Goal: Task Accomplishment & Management: Use online tool/utility

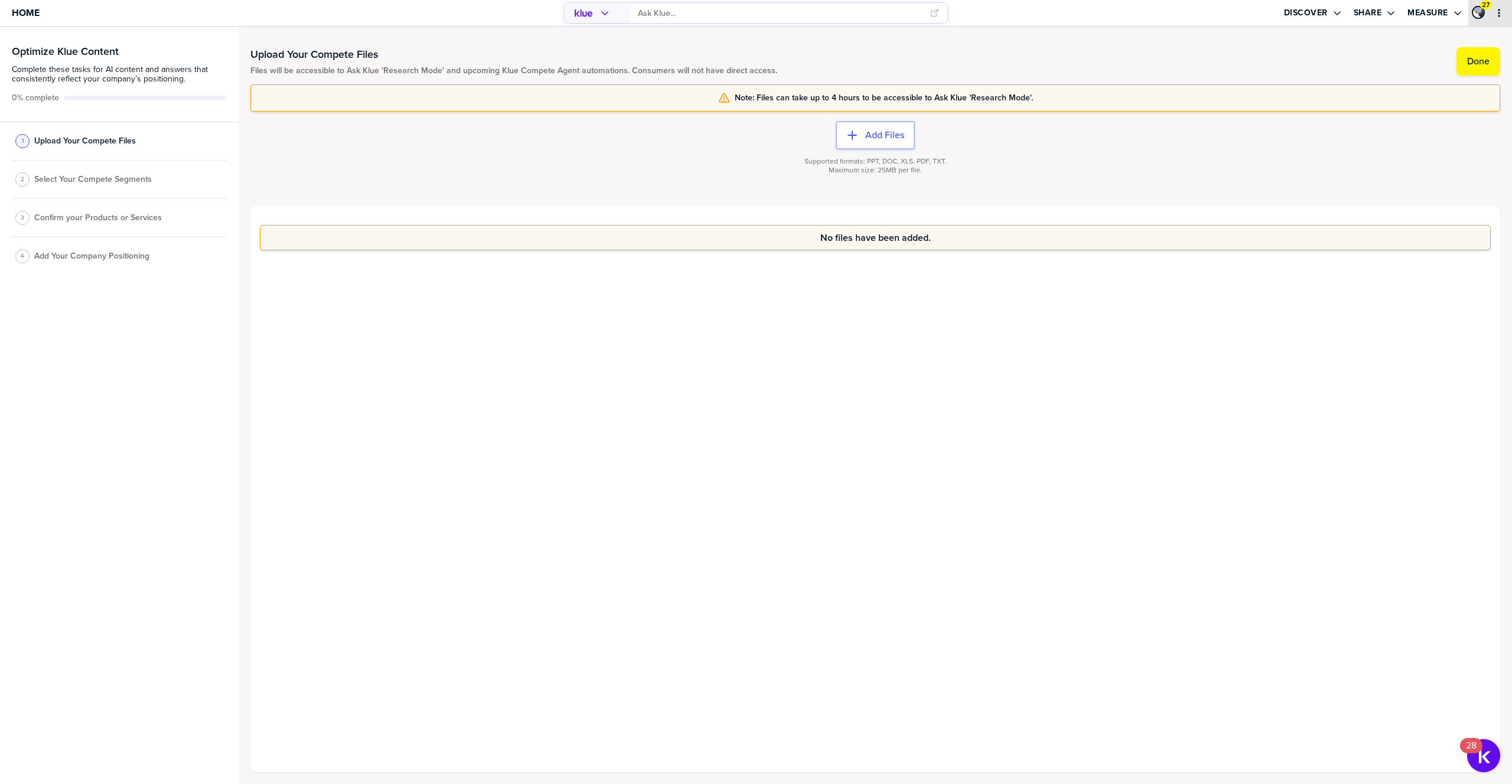
click at [1493, 18] on div "27" at bounding box center [1489, 13] width 43 height 26
click at [1497, 14] on icon "primary" at bounding box center [1499, 13] width 9 height 9
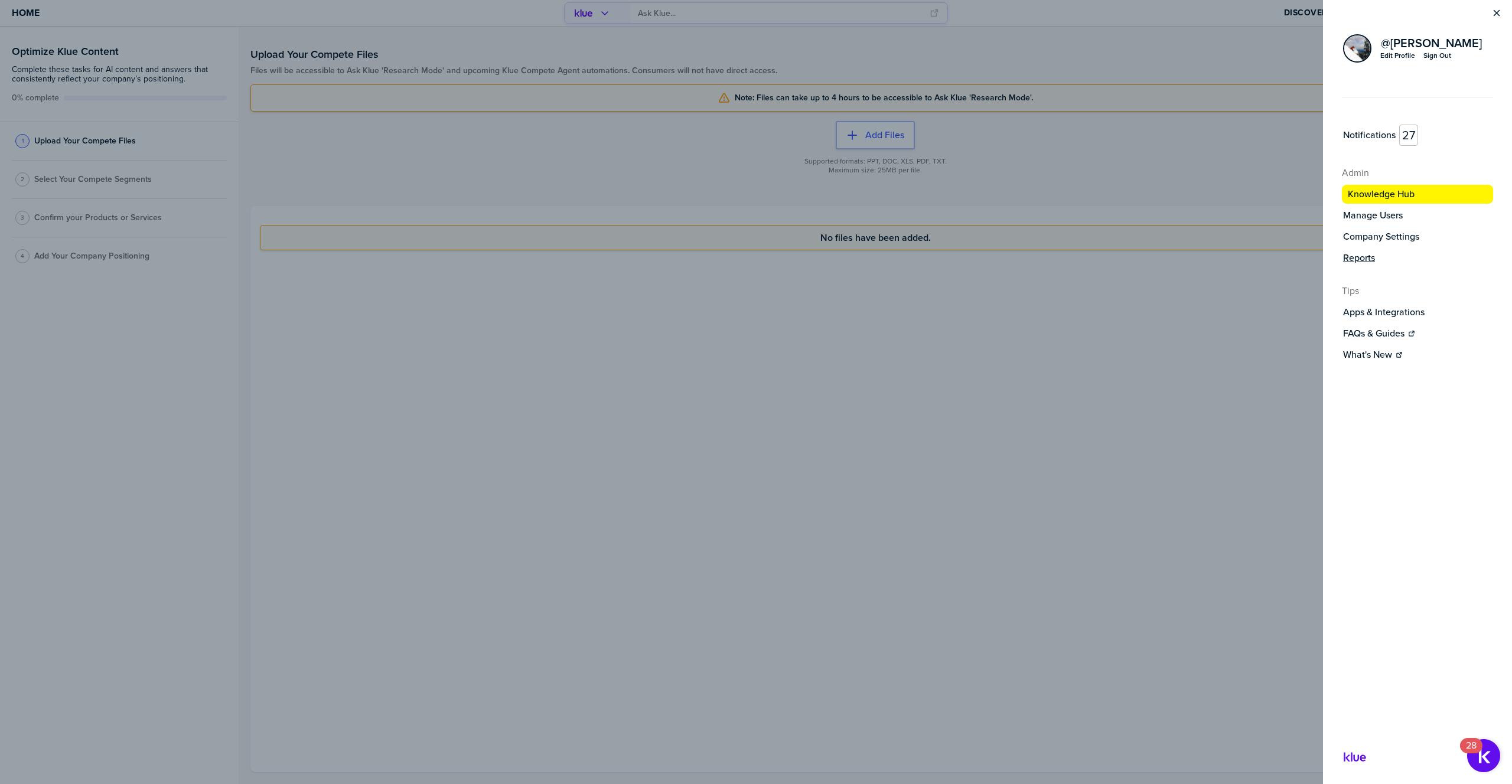
click at [1368, 259] on label "Reports" at bounding box center [1359, 258] width 32 height 12
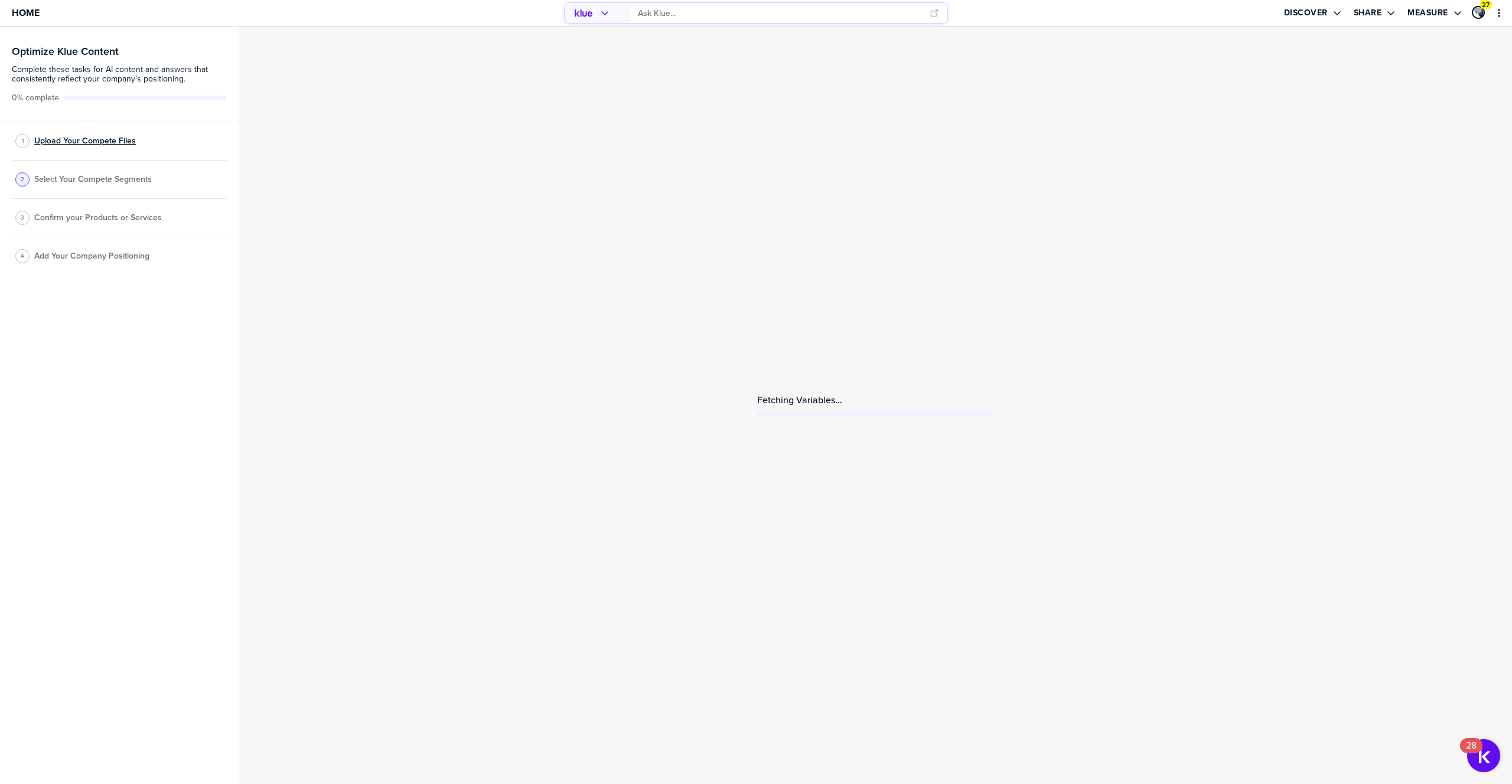
click at [59, 140] on span "Upload Your Compete Files" at bounding box center [85, 141] width 102 height 9
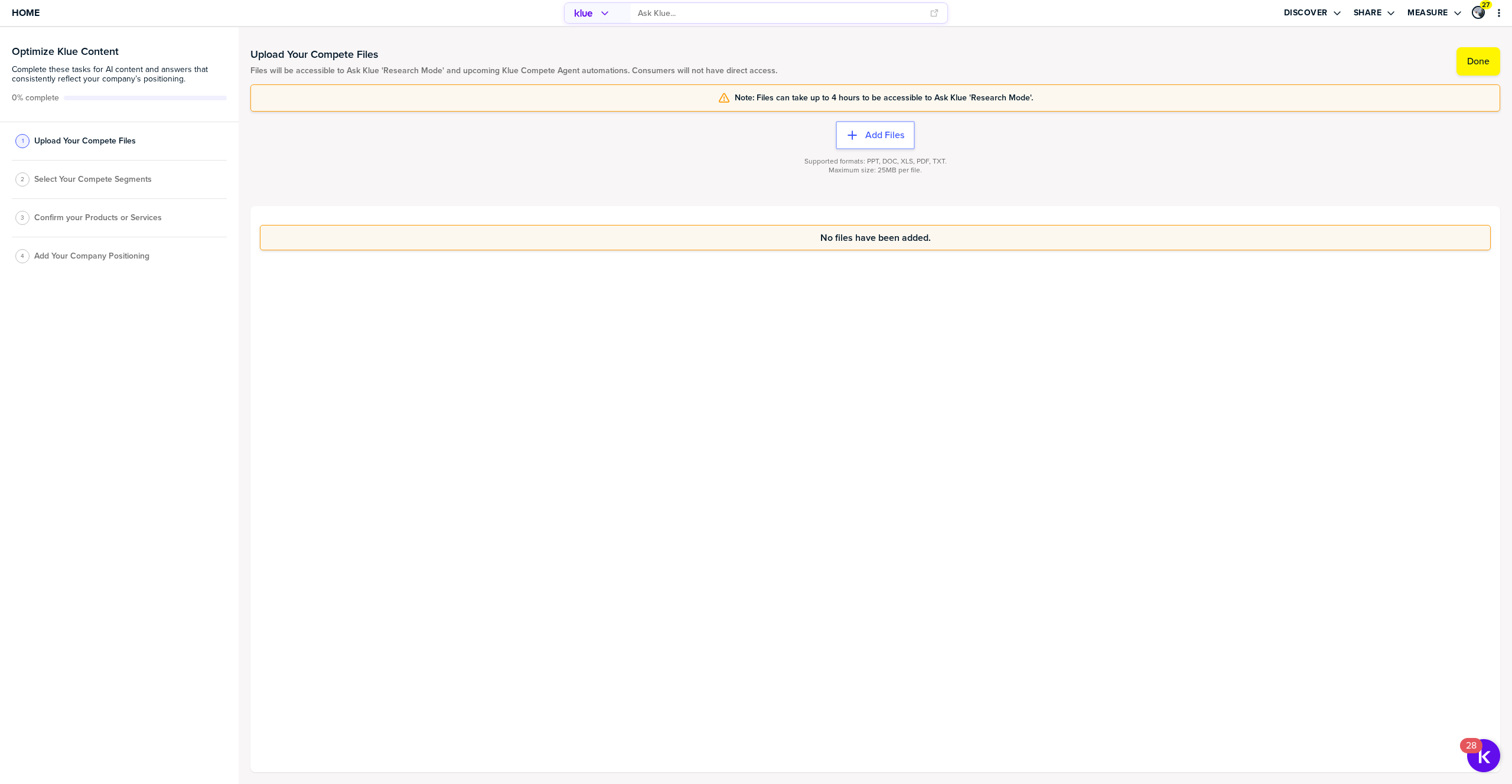
click at [73, 182] on span "Select Your Compete Segments" at bounding box center [93, 180] width 118 height 9
click at [1479, 66] on label "Done" at bounding box center [1479, 61] width 23 height 12
click at [1479, 67] on label "Done" at bounding box center [1479, 61] width 23 height 12
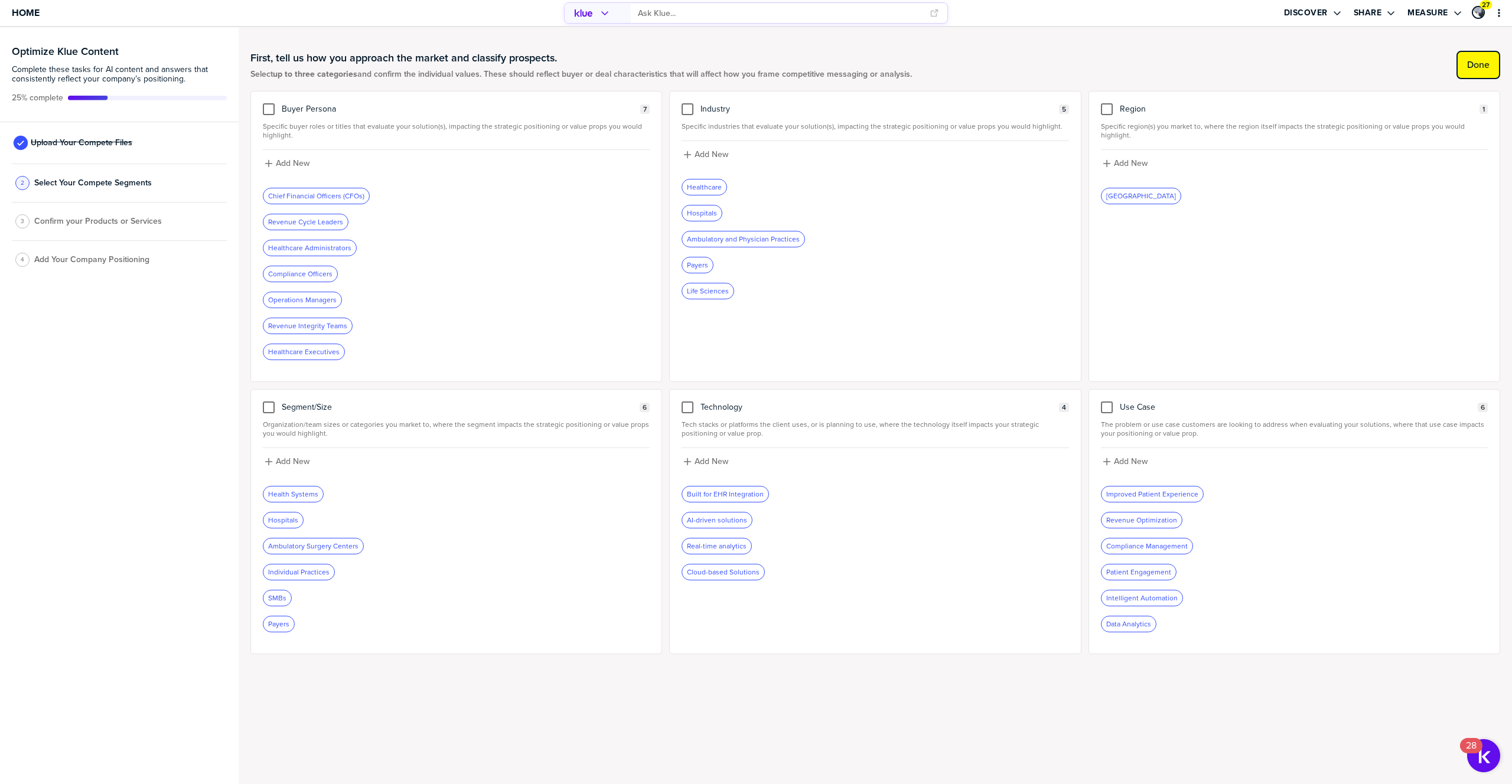
click at [1475, 65] on label "Done" at bounding box center [1479, 65] width 23 height 12
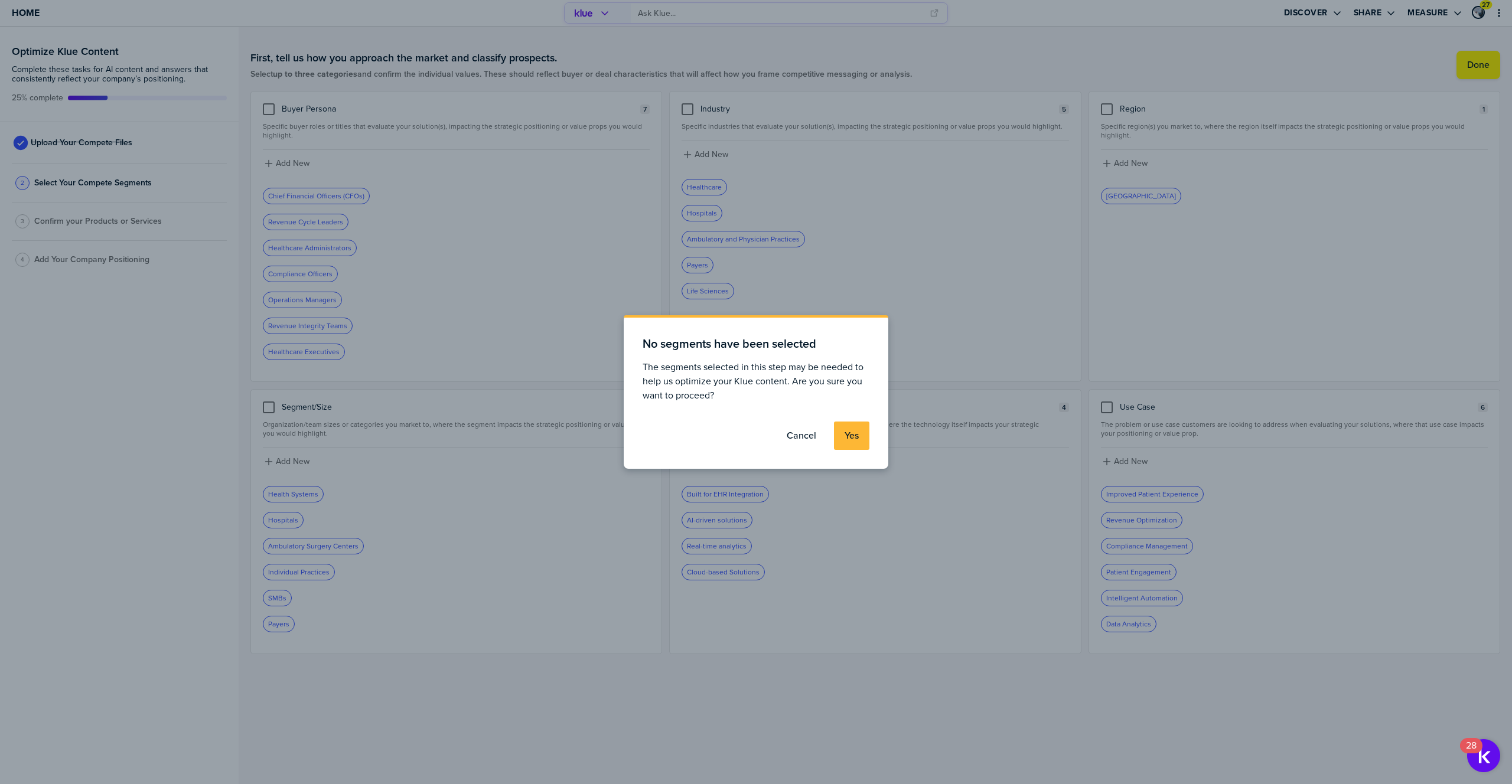
click at [854, 438] on label "Yes" at bounding box center [851, 435] width 14 height 12
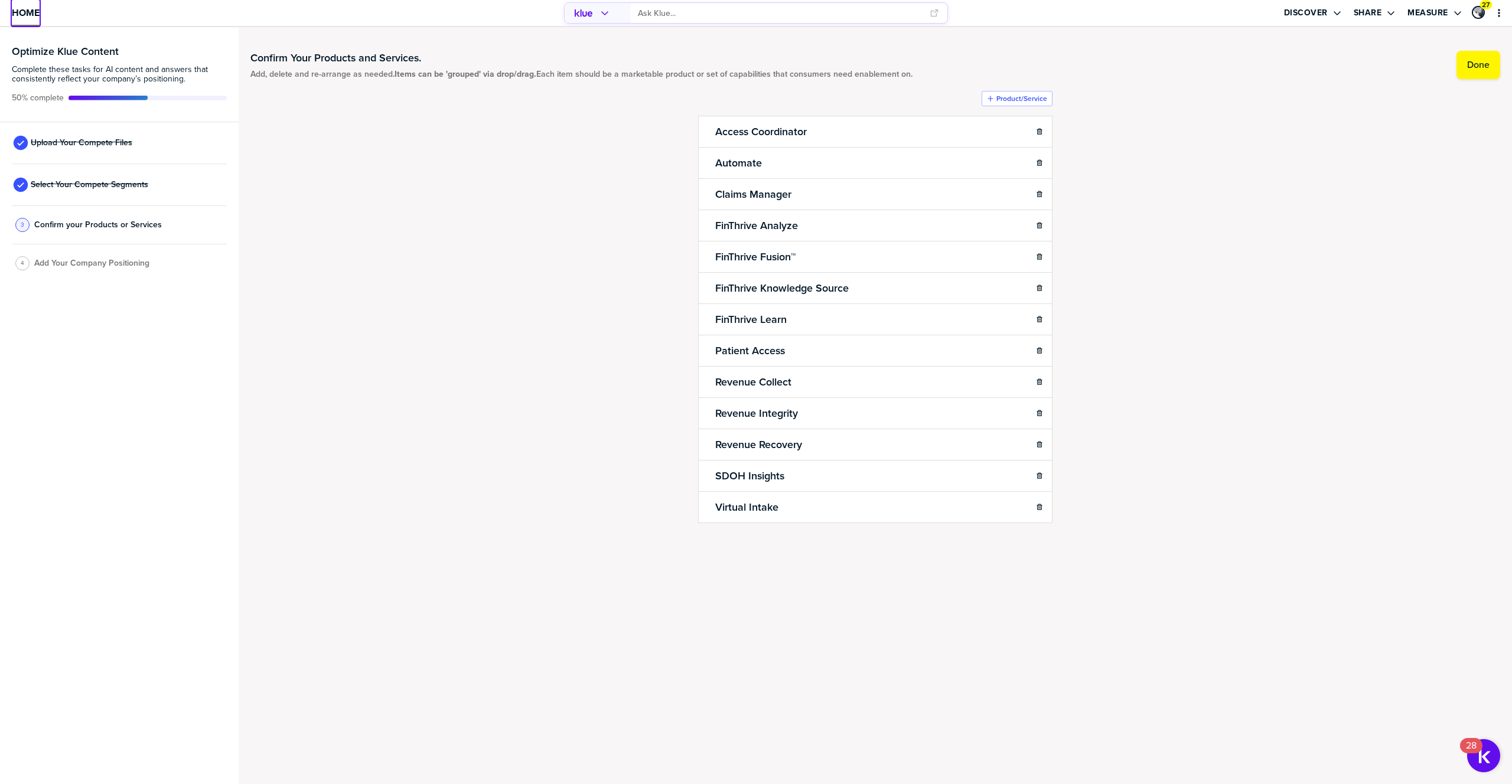
click at [33, 17] on span "Home" at bounding box center [26, 12] width 28 height 10
